Goal: Task Accomplishment & Management: Use online tool/utility

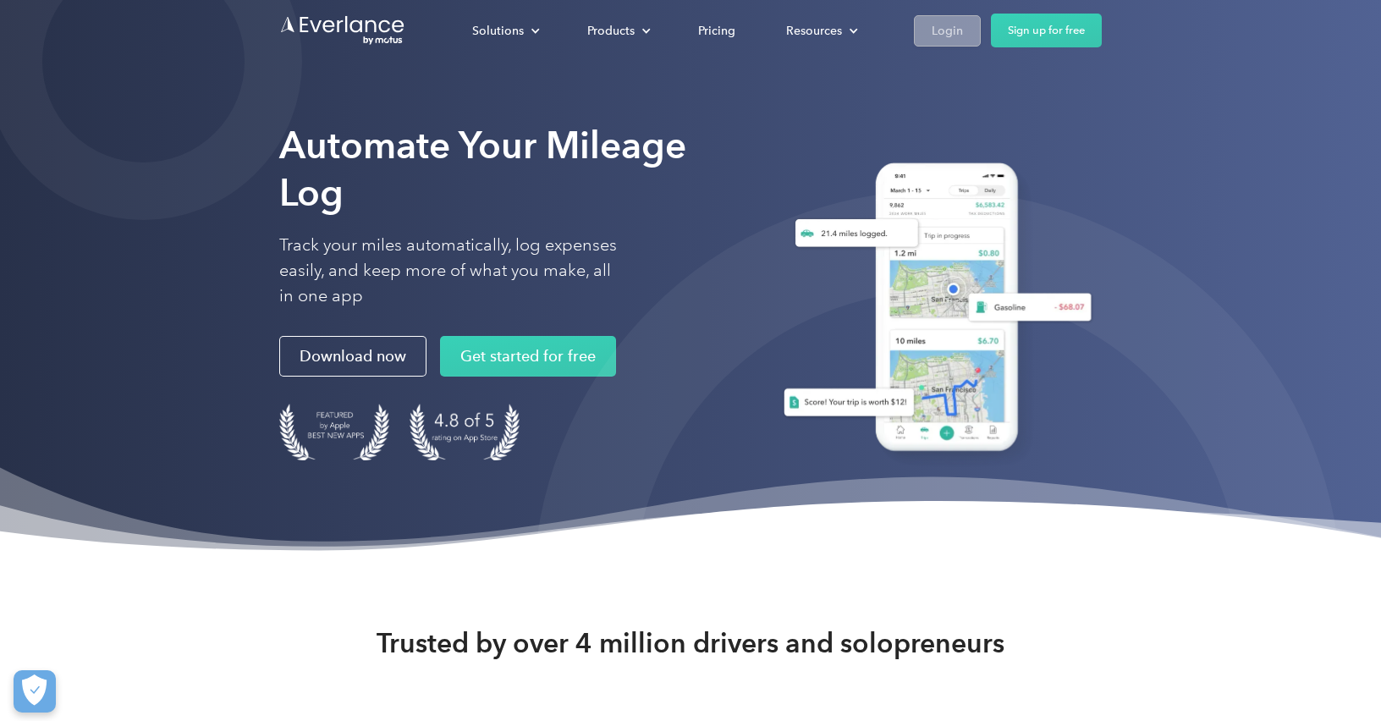
click at [952, 20] on div "Login" at bounding box center [947, 30] width 31 height 21
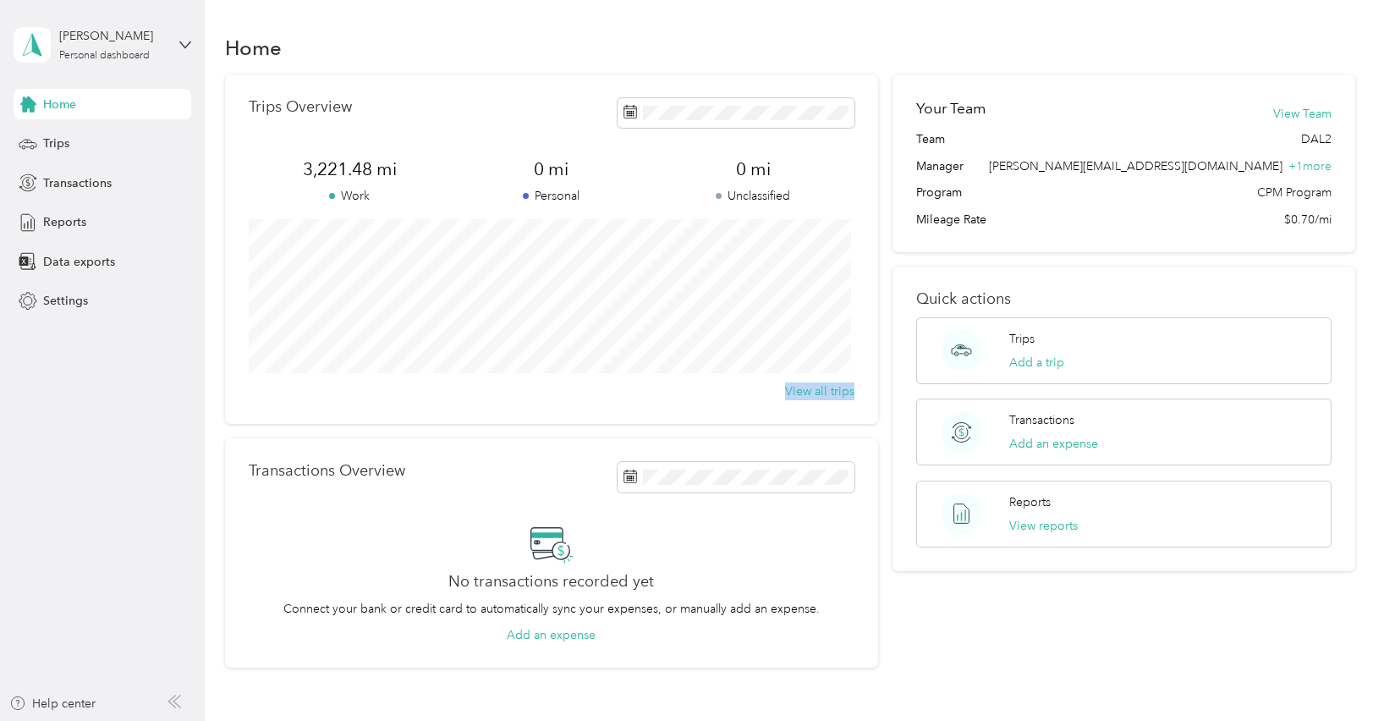
click at [362, 283] on div "Trips Overview 3,221.48 mi Work 0 mi Personal 0 mi Unclassified View all trips" at bounding box center [551, 249] width 653 height 350
click at [63, 146] on span "Trips" at bounding box center [56, 144] width 26 height 18
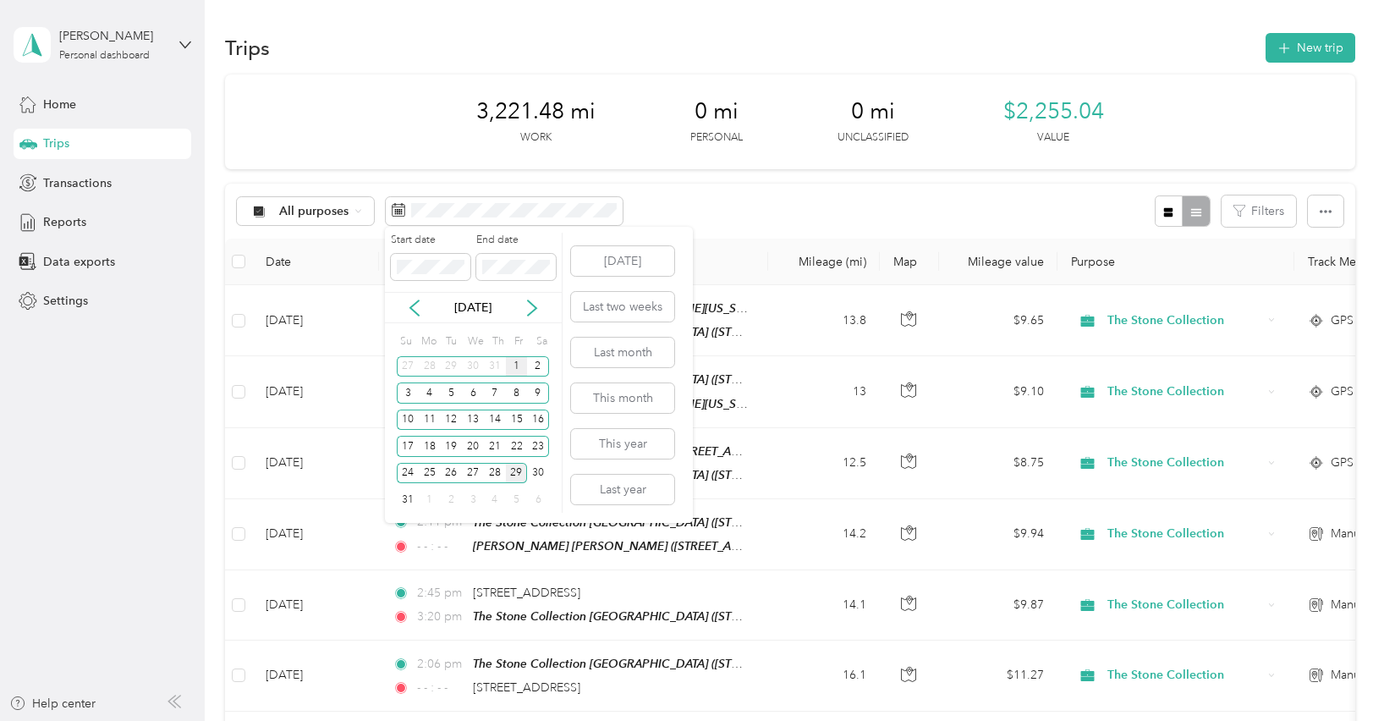
click at [521, 368] on div "1" at bounding box center [517, 366] width 22 height 21
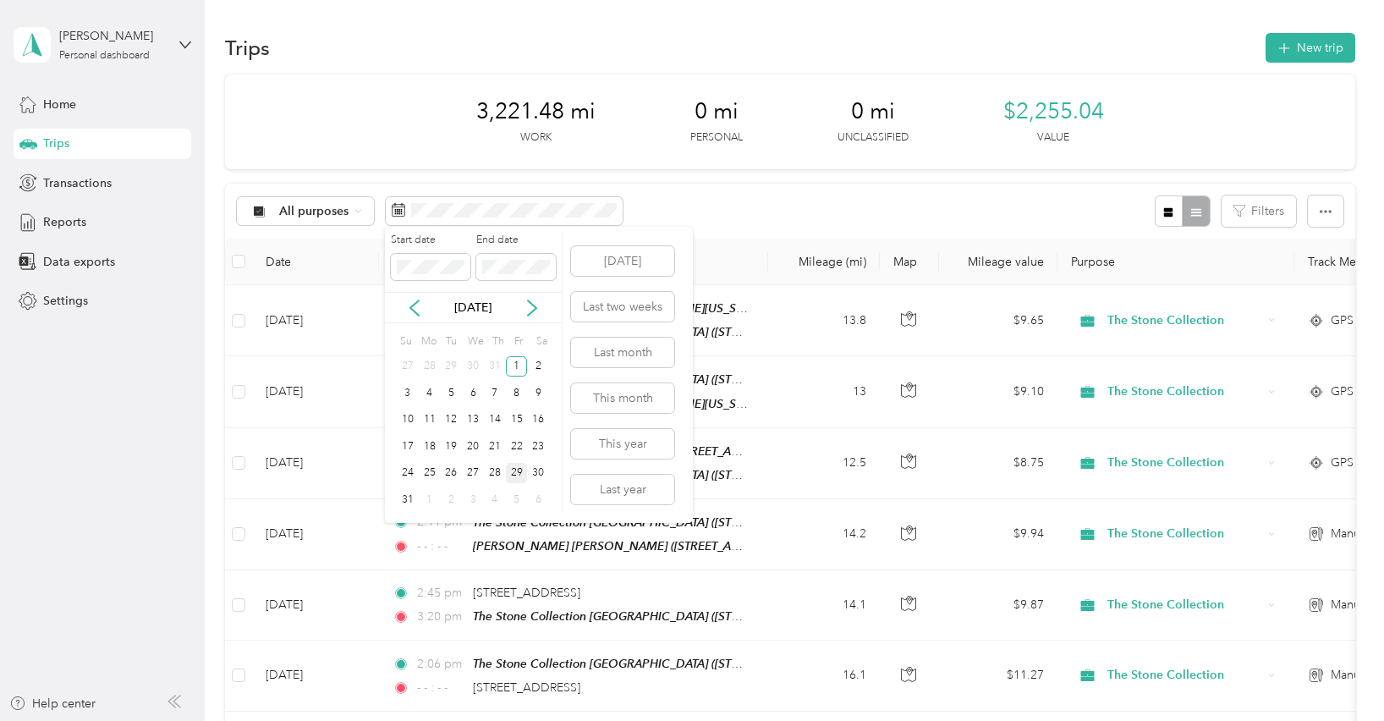
click at [517, 472] on div "29" at bounding box center [517, 473] width 22 height 21
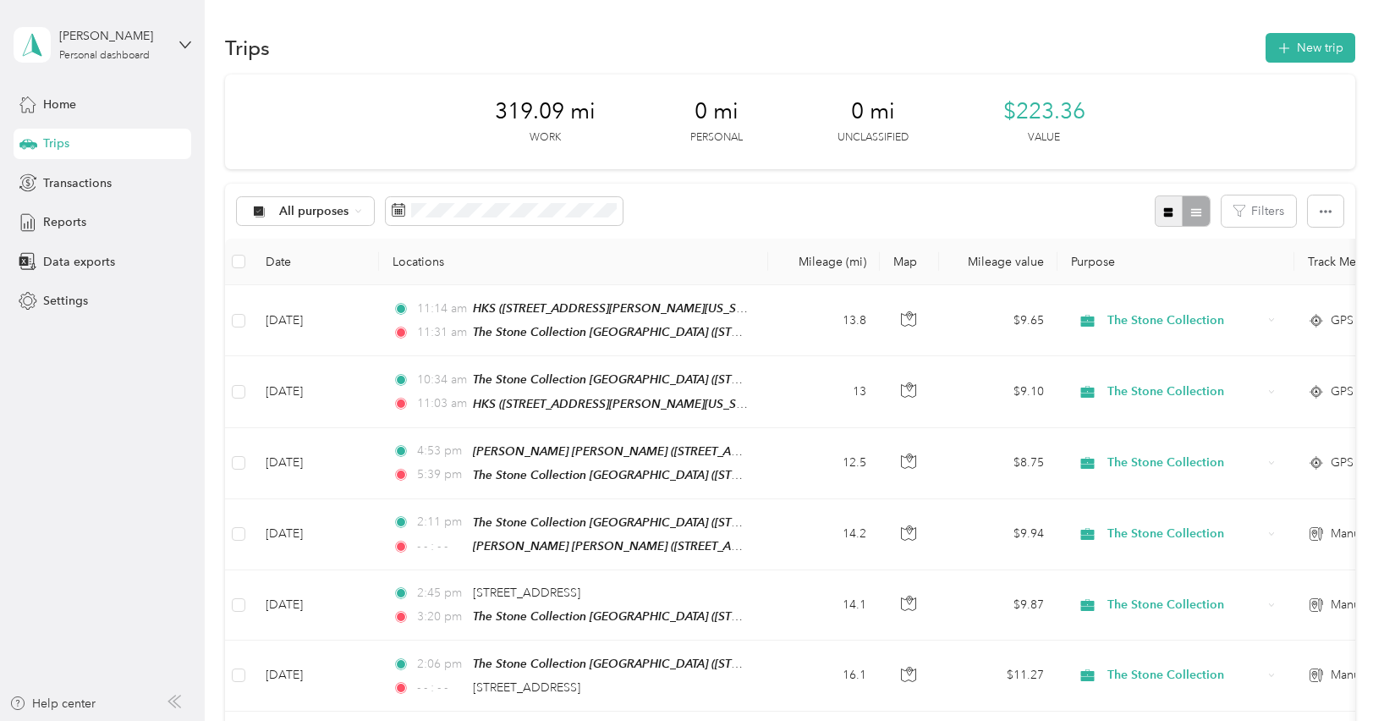
click at [1163, 217] on icon "button" at bounding box center [1169, 212] width 12 height 12
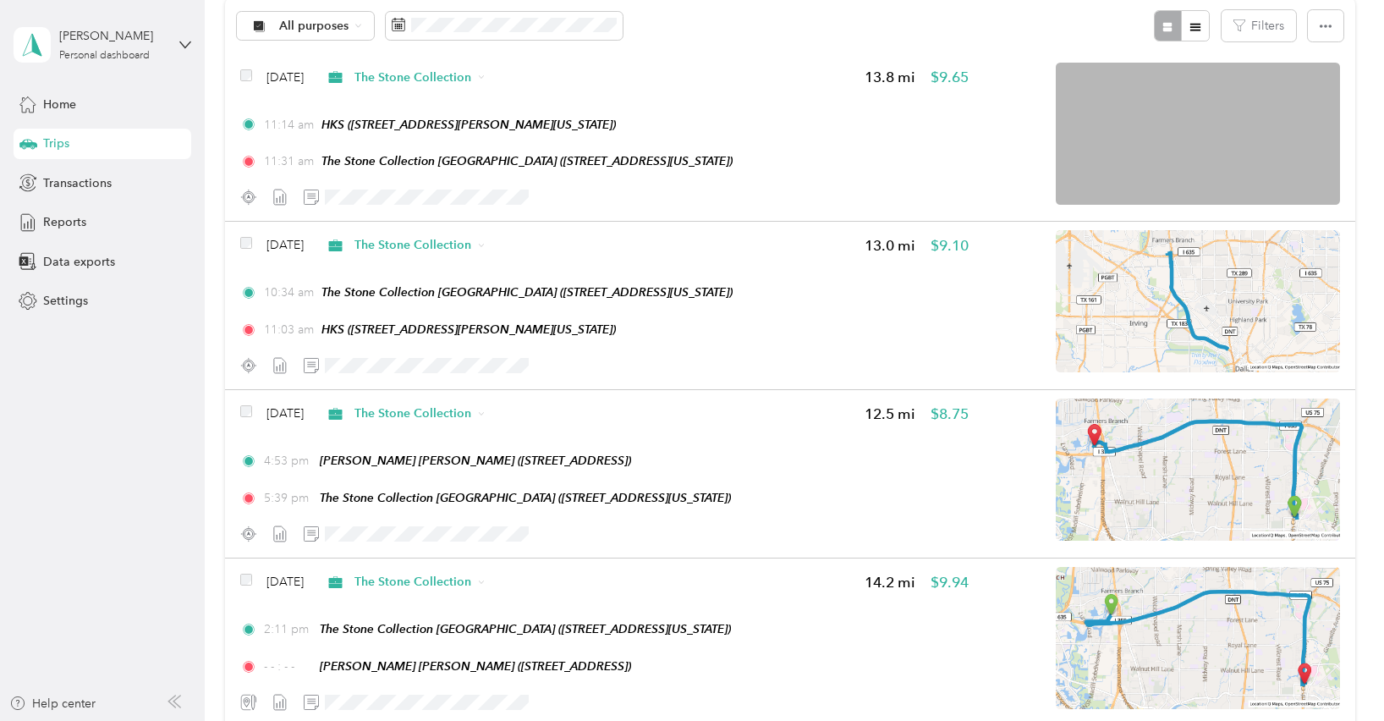
scroll to position [184, 0]
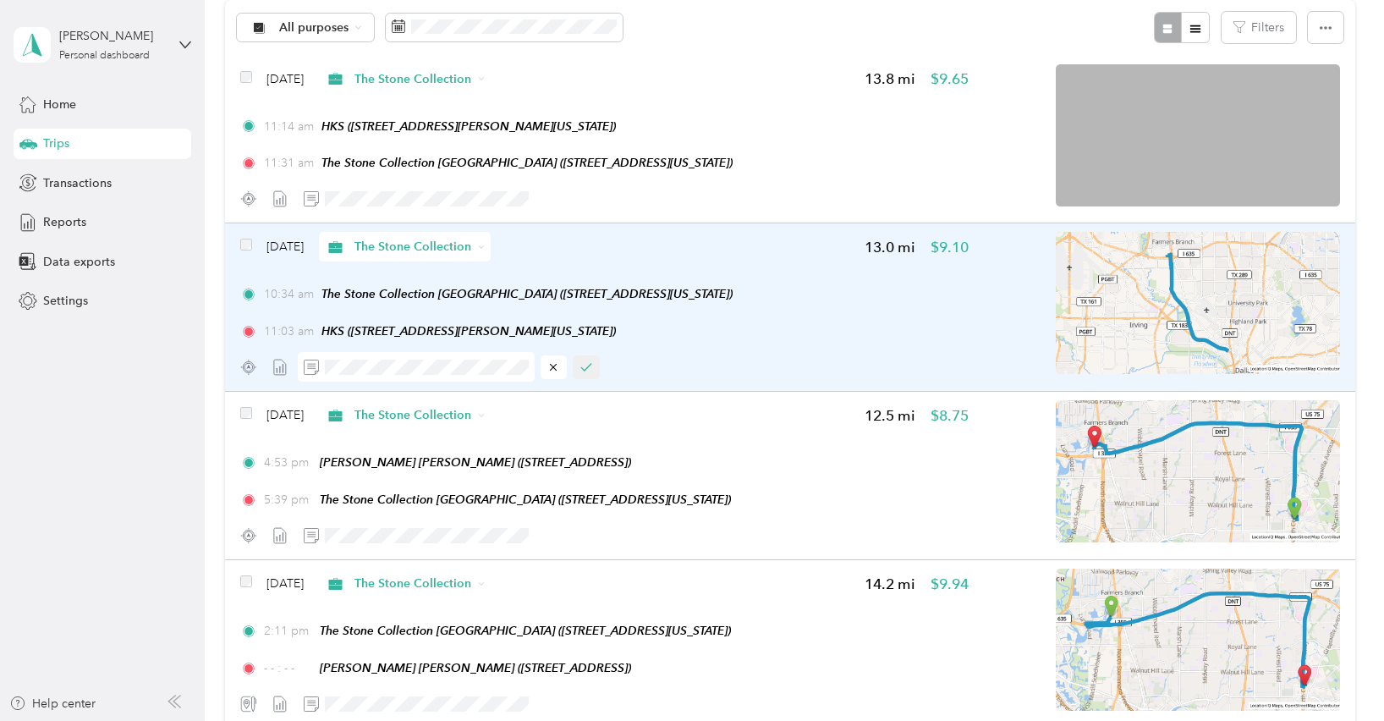
click at [581, 372] on icon "button" at bounding box center [587, 367] width 12 height 12
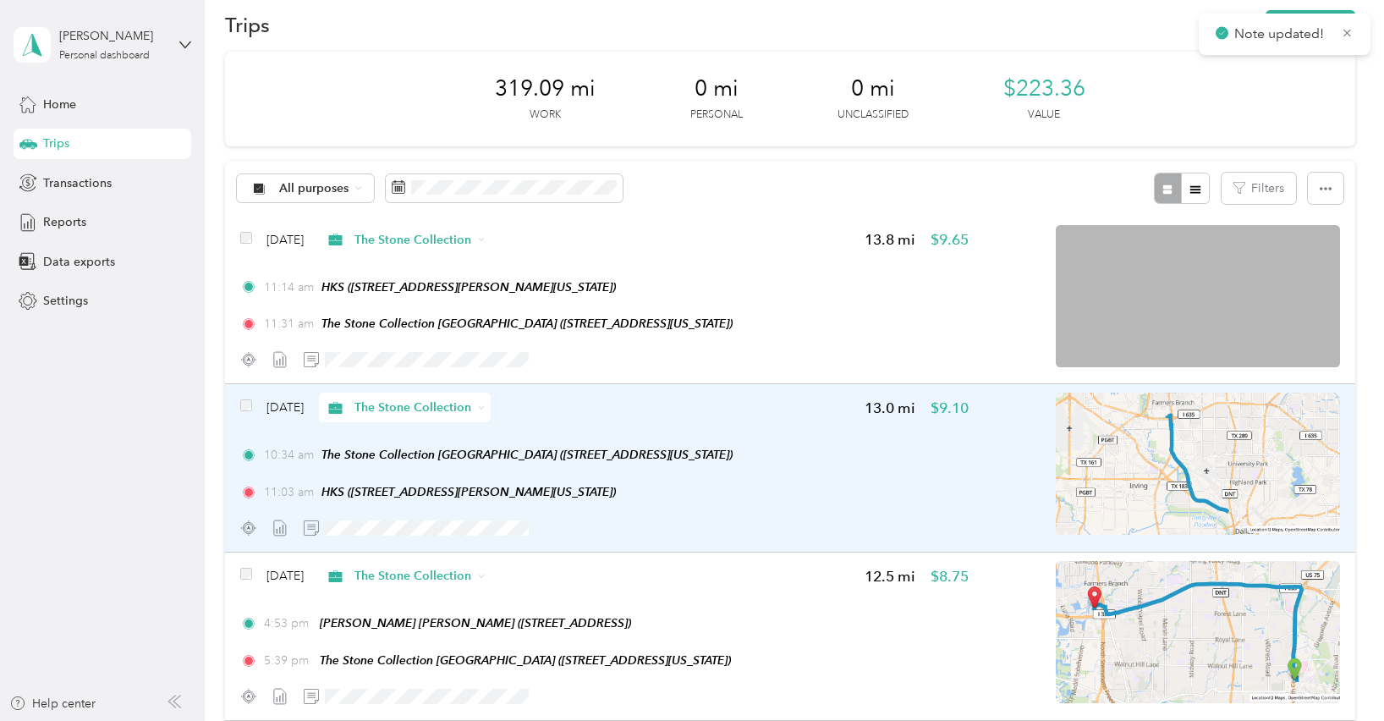
scroll to position [0, 0]
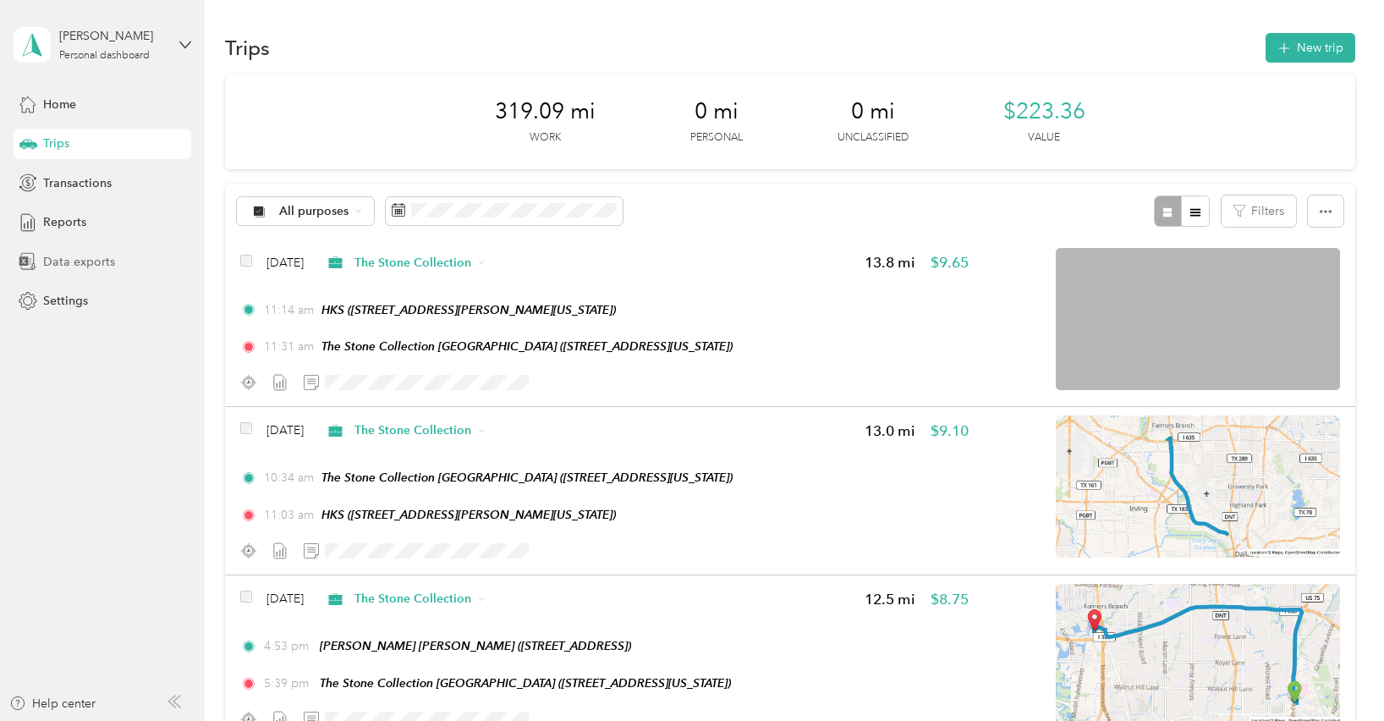
click at [94, 265] on span "Data exports" at bounding box center [79, 262] width 72 height 18
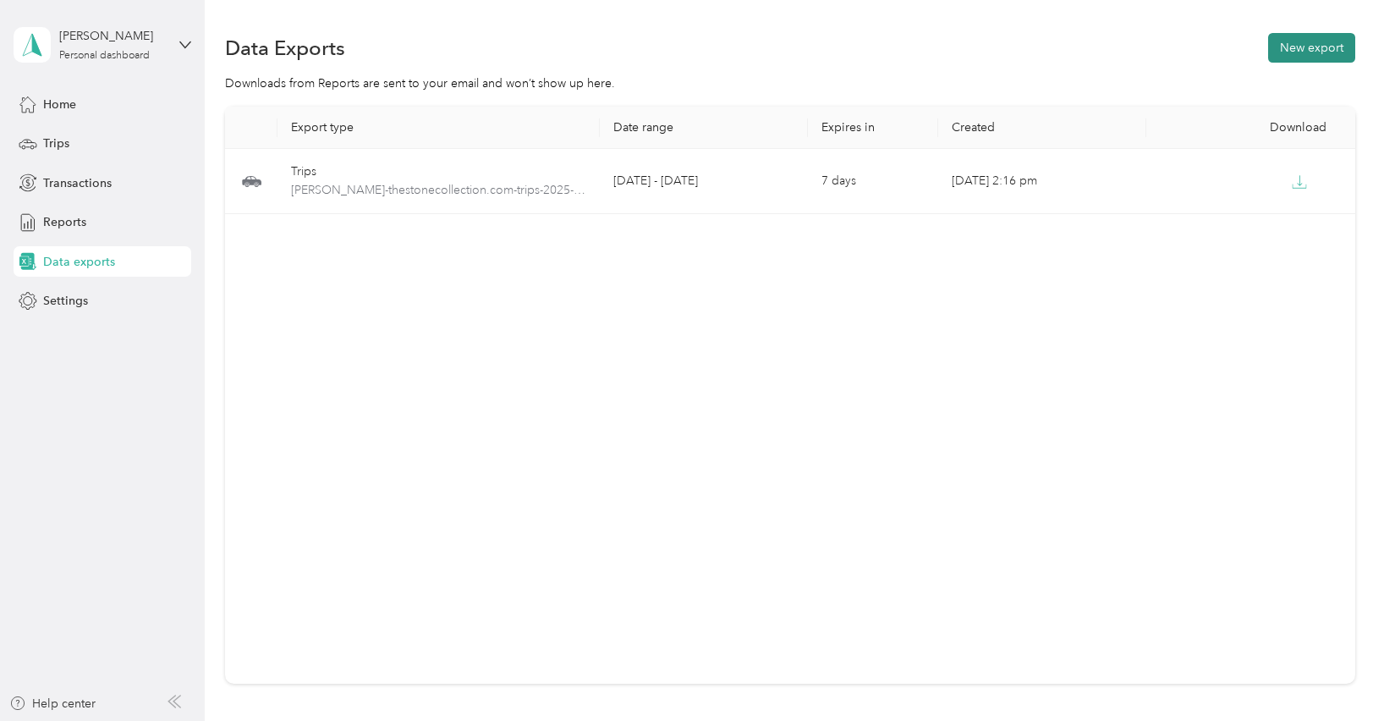
click at [1296, 48] on button "New export" at bounding box center [1312, 48] width 87 height 30
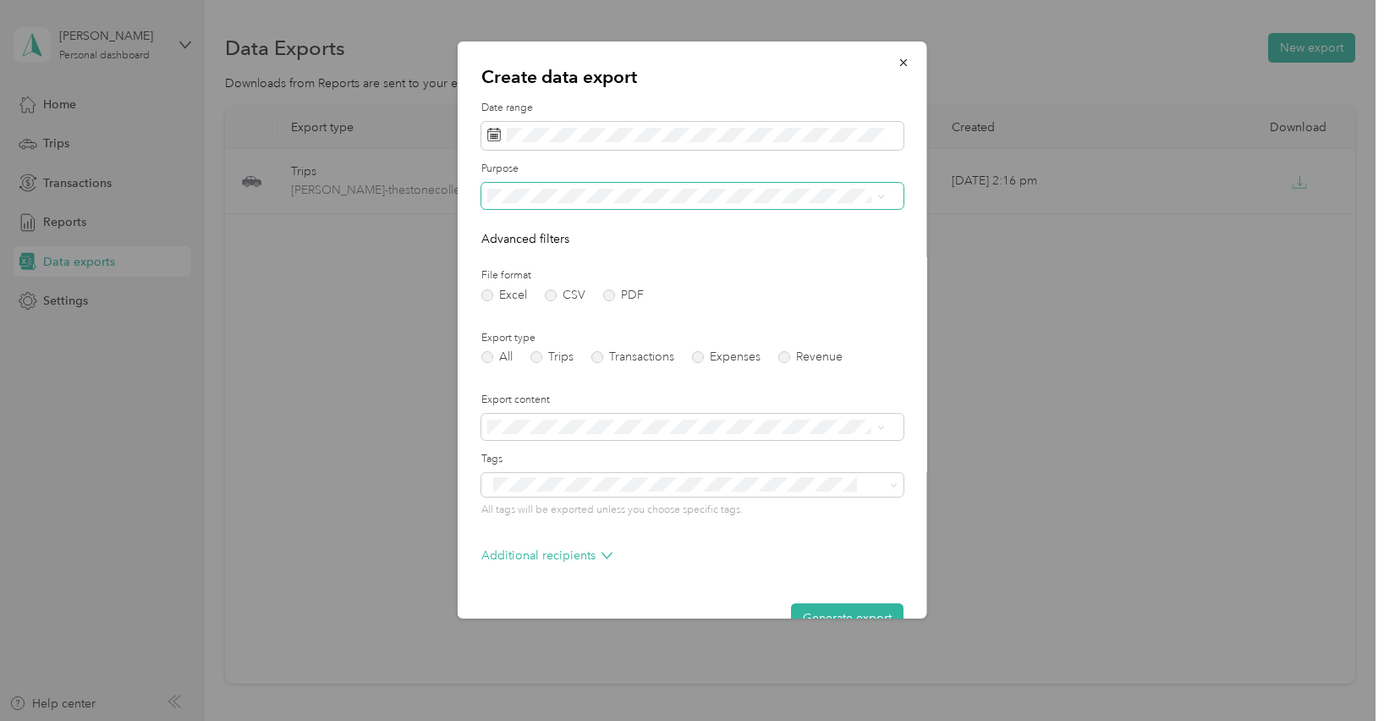
click at [883, 196] on icon at bounding box center [880, 196] width 5 height 3
click at [630, 256] on div "The Stone Collection" at bounding box center [686, 255] width 386 height 18
click at [610, 297] on label "PDF" at bounding box center [623, 295] width 41 height 12
click at [537, 355] on label "Trips" at bounding box center [552, 357] width 43 height 12
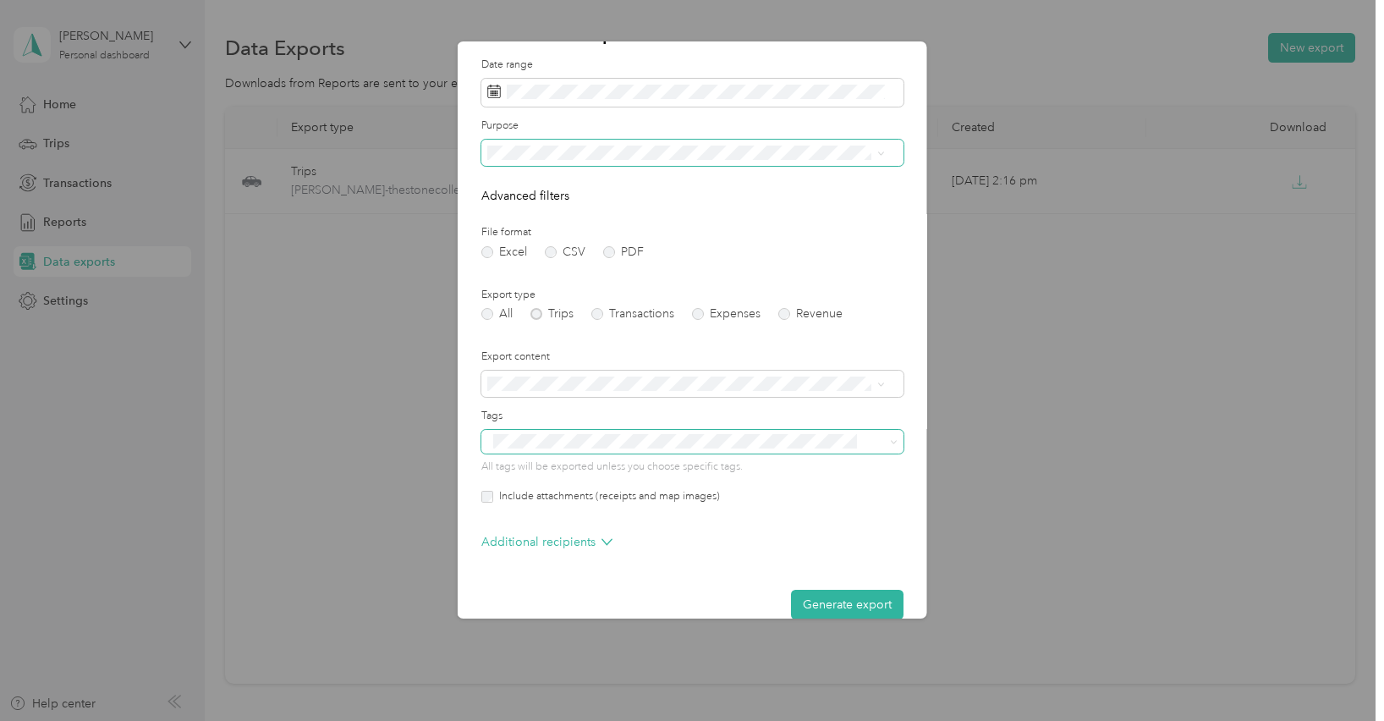
scroll to position [68, 0]
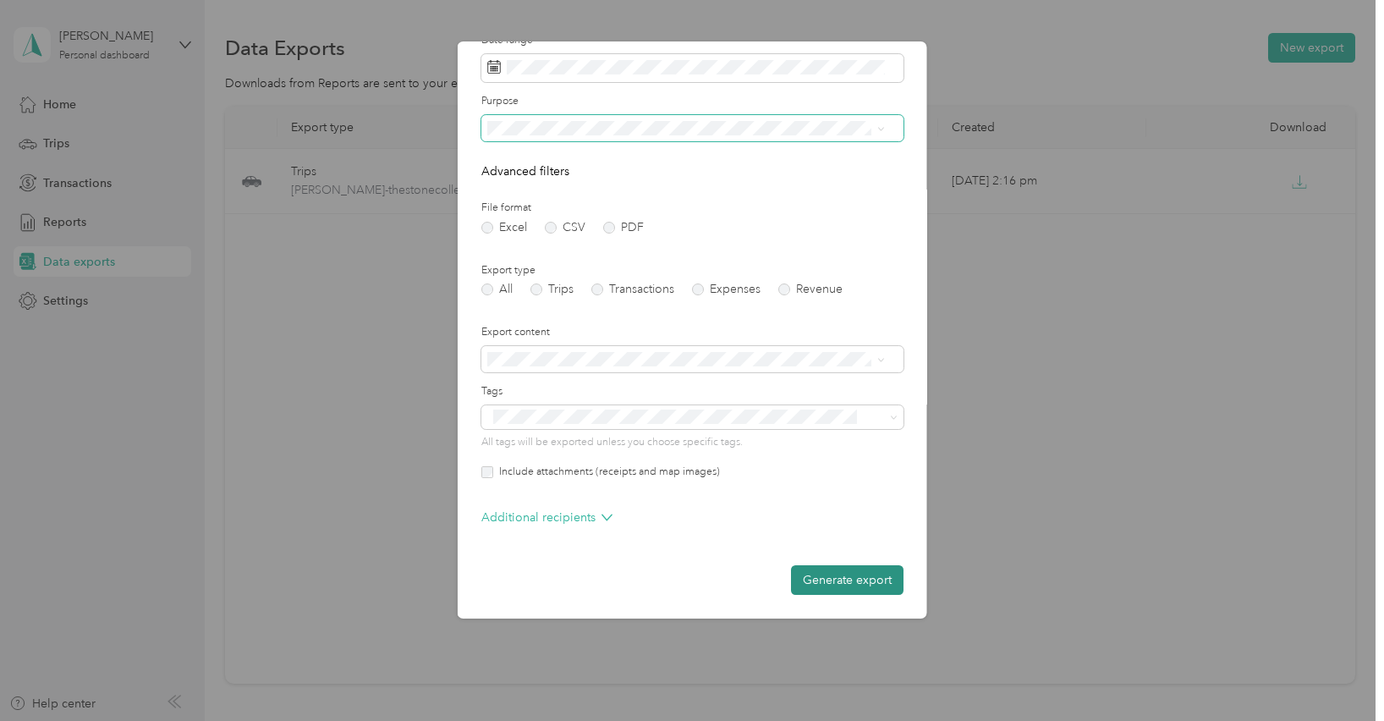
click at [800, 581] on button "Generate export" at bounding box center [847, 580] width 113 height 30
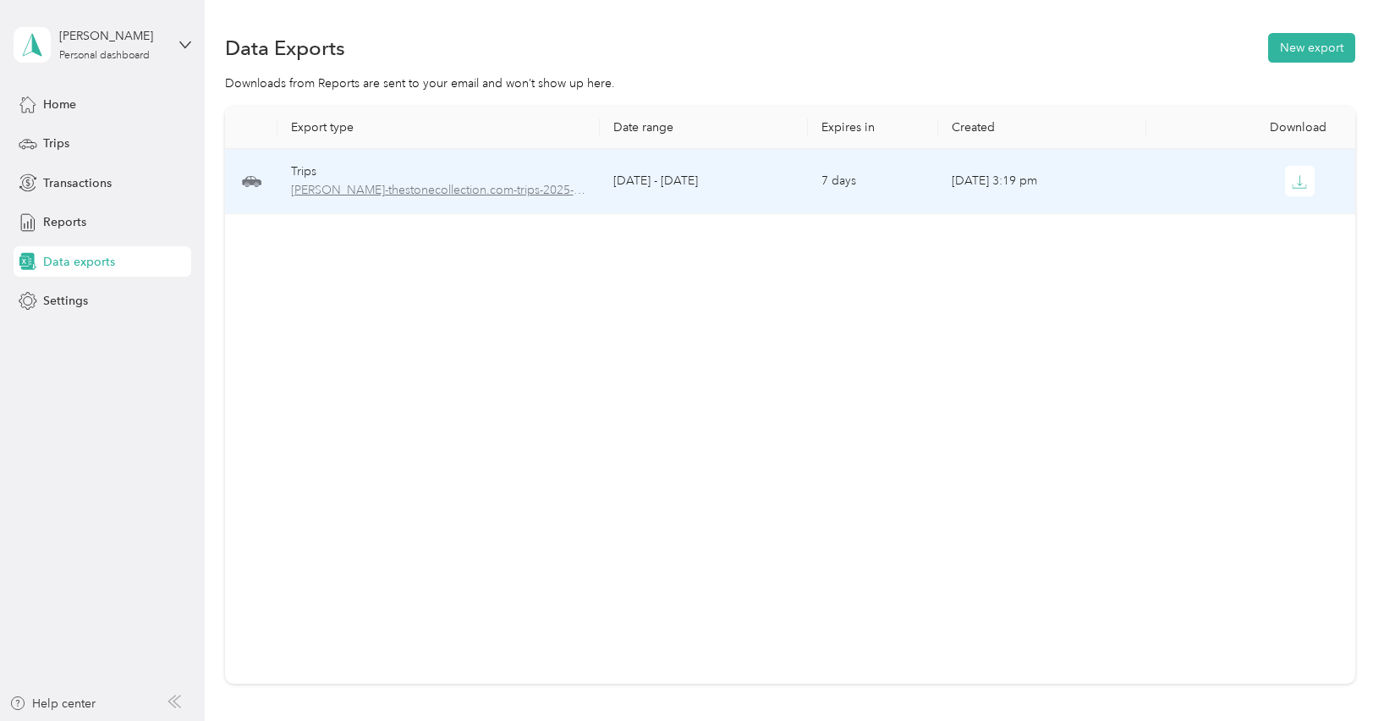
click at [438, 195] on span "[PERSON_NAME]-thestonecollection.com-trips-2025-08-01-2025-08-29.pdf" at bounding box center [439, 190] width 296 height 19
click at [440, 192] on span "[PERSON_NAME]-thestonecollection.com-trips-2025-08-01-2025-08-29.pdf" at bounding box center [439, 190] width 296 height 19
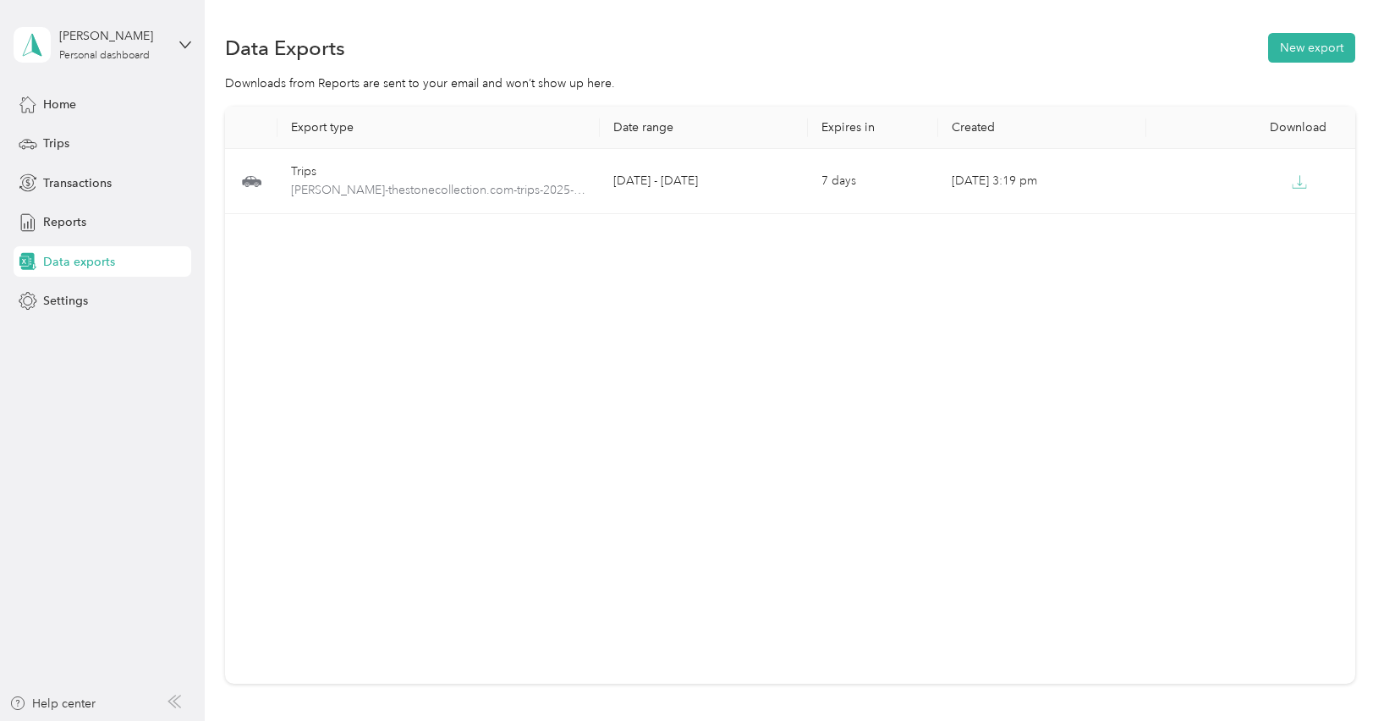
click at [454, 299] on div "Export type Date range Expires in Created Download Trips [PERSON_NAME]-thestone…" at bounding box center [790, 395] width 1130 height 577
